Goal: Task Accomplishment & Management: Manage account settings

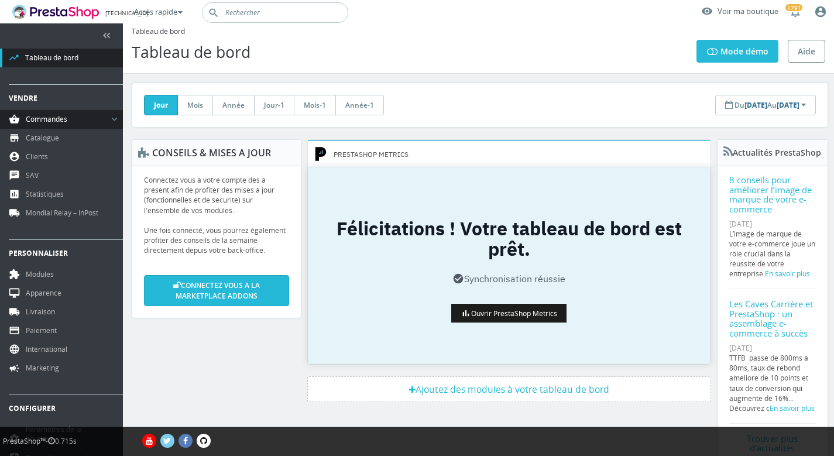
click at [49, 119] on span "Commandes" at bounding box center [43, 119] width 47 height 9
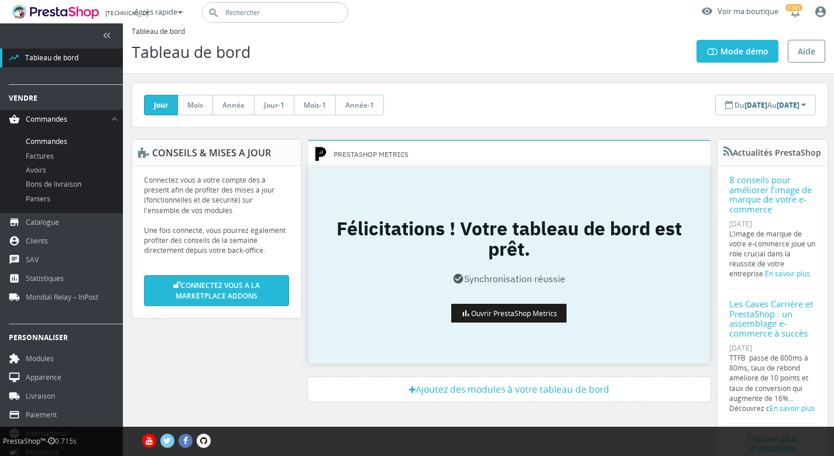
click at [46, 145] on link "Commandes" at bounding box center [74, 142] width 97 height 14
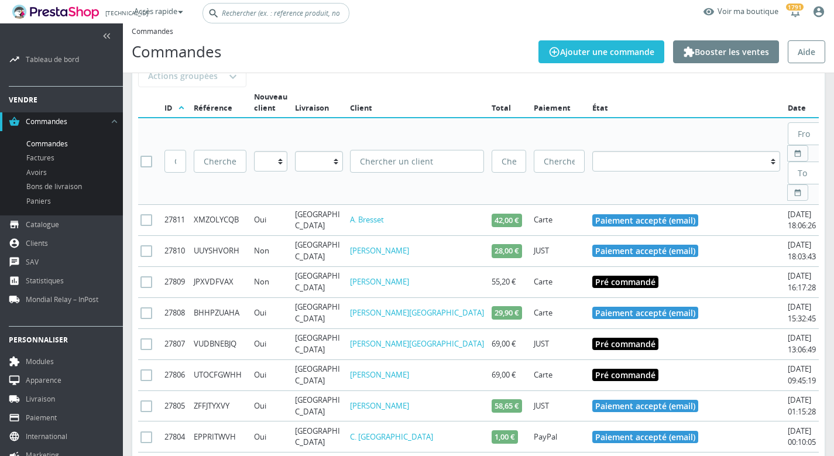
scroll to position [139, 0]
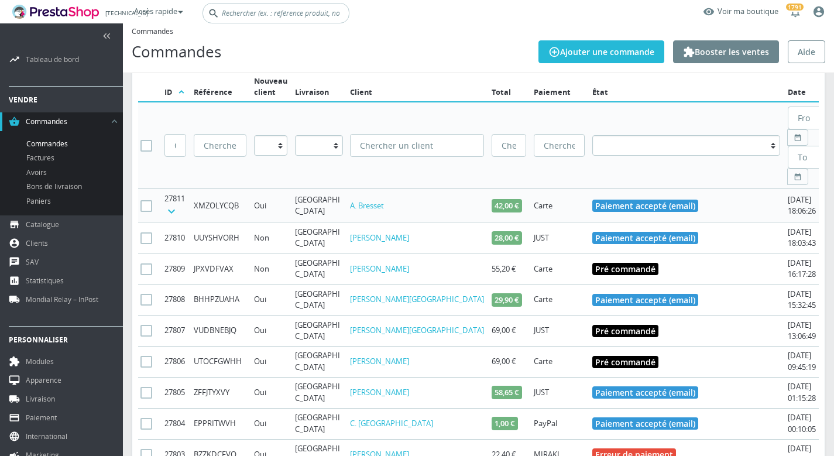
click at [170, 204] on icon "keyboard_arrow_down" at bounding box center [171, 211] width 14 height 14
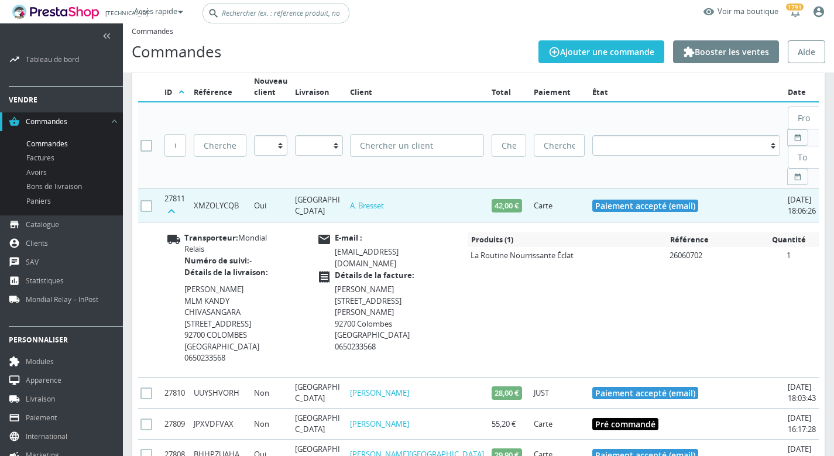
click at [170, 204] on icon "keyboard_arrow_up" at bounding box center [171, 211] width 14 height 14
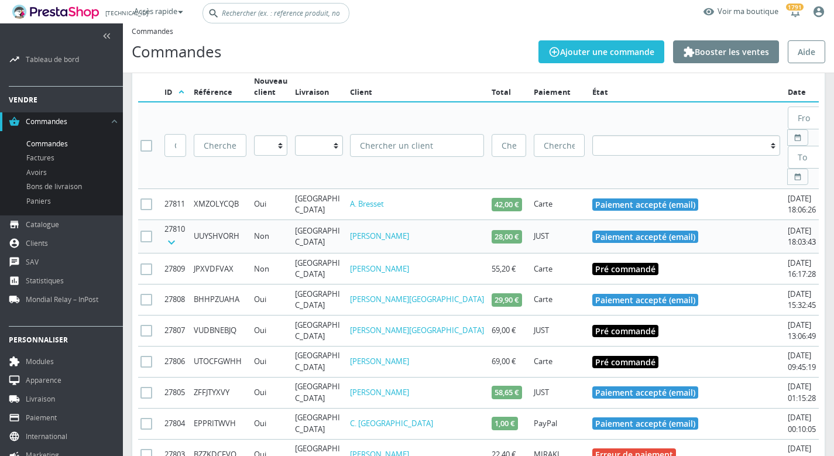
click at [169, 235] on icon "keyboard_arrow_down" at bounding box center [171, 242] width 14 height 14
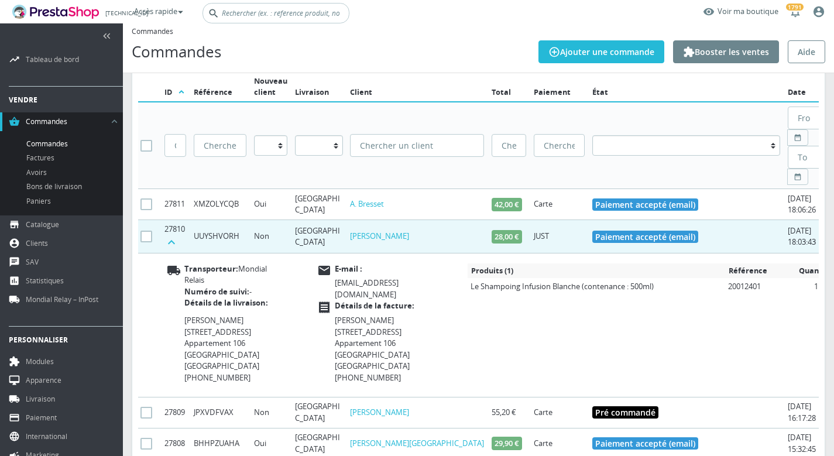
click at [169, 235] on icon "keyboard_arrow_up" at bounding box center [171, 242] width 14 height 14
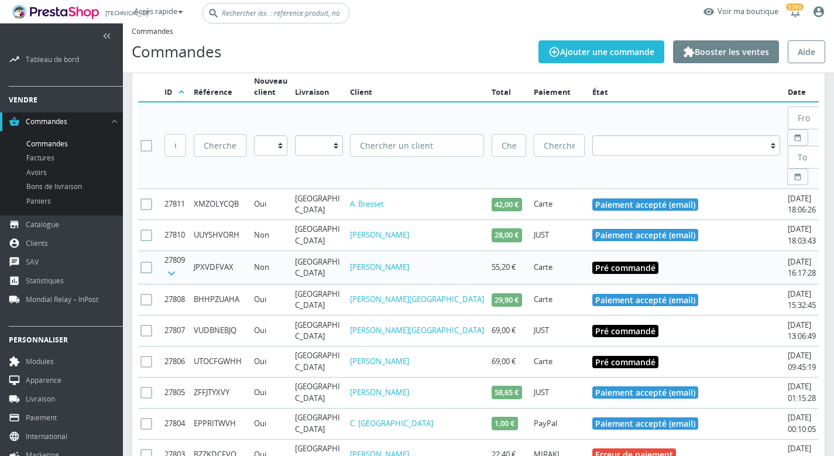
click at [169, 266] on icon "keyboard_arrow_down" at bounding box center [171, 273] width 14 height 14
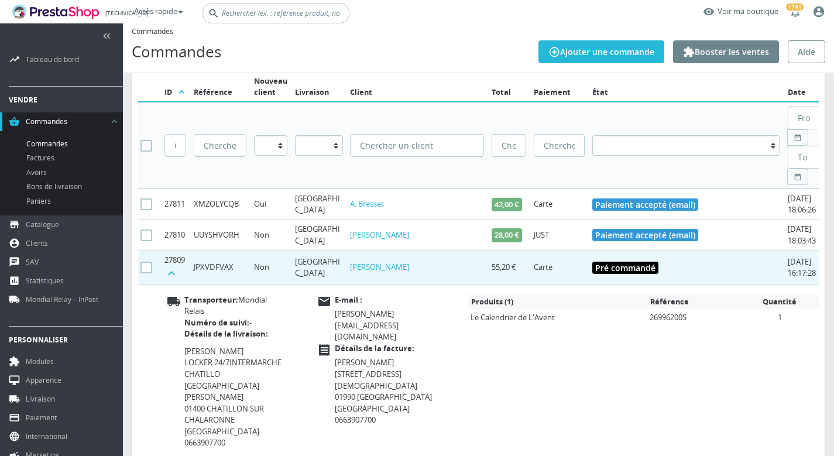
click at [169, 266] on icon "keyboard_arrow_up" at bounding box center [171, 273] width 14 height 14
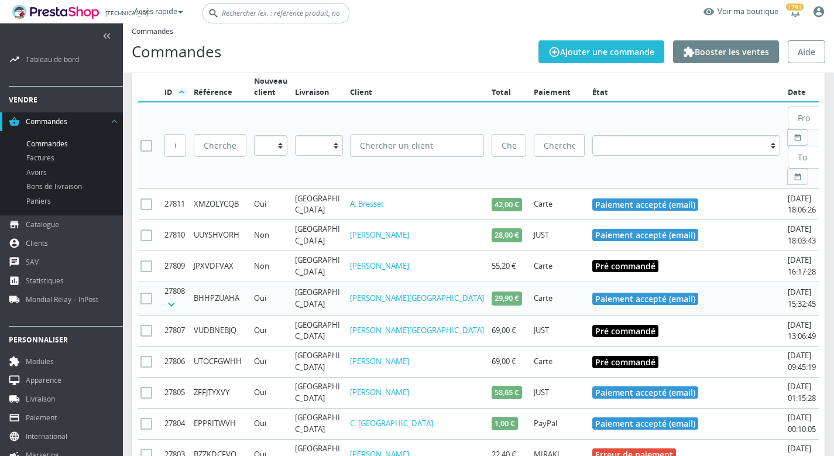
click at [169, 297] on icon "keyboard_arrow_down" at bounding box center [171, 304] width 14 height 14
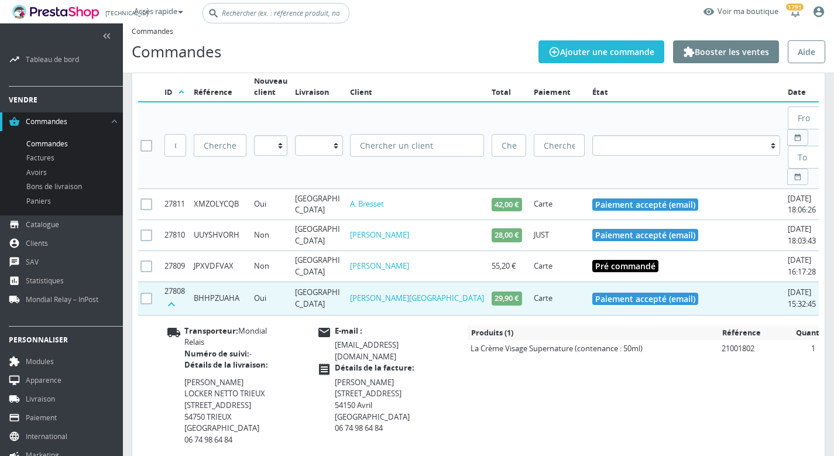
click at [169, 297] on icon "keyboard_arrow_up" at bounding box center [171, 304] width 14 height 14
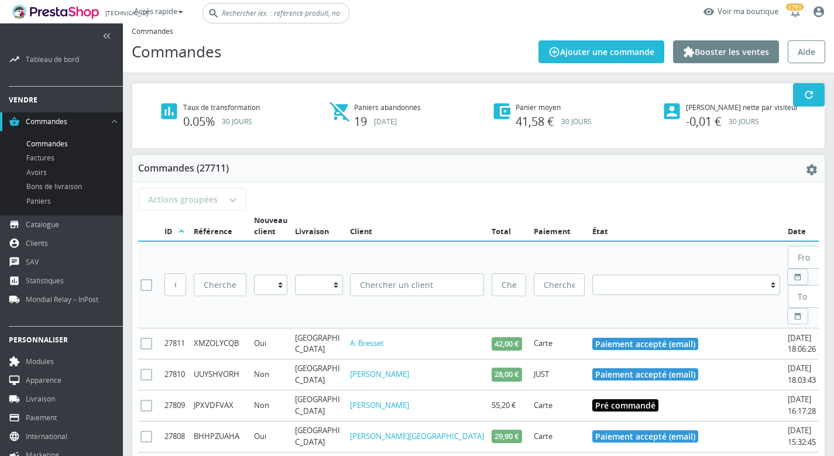
scroll to position [0, 0]
